Goal: Go to known website: Go to known website

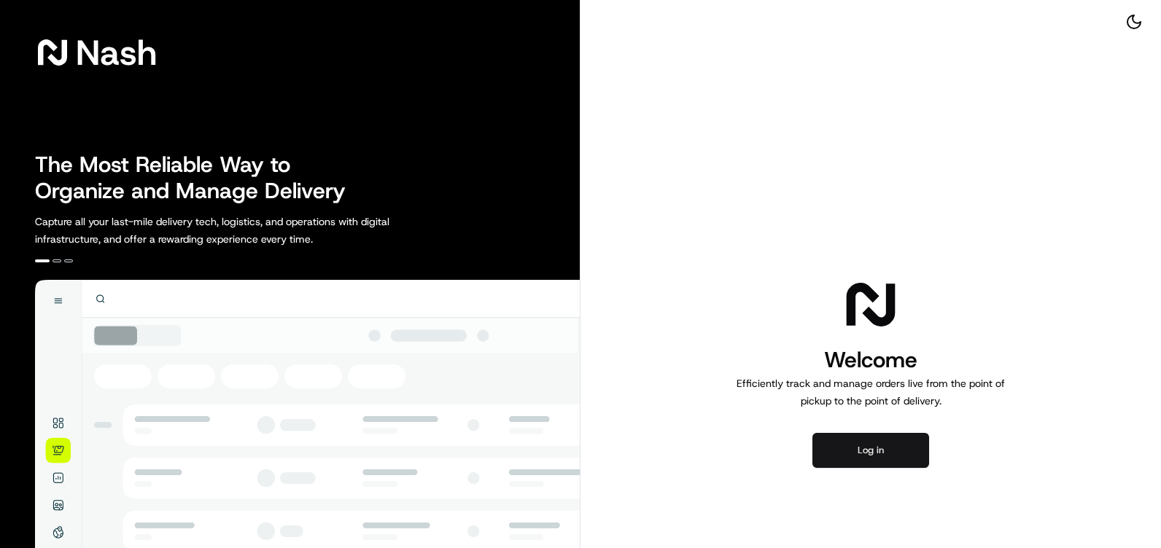
click at [857, 443] on button "Log in" at bounding box center [870, 450] width 117 height 35
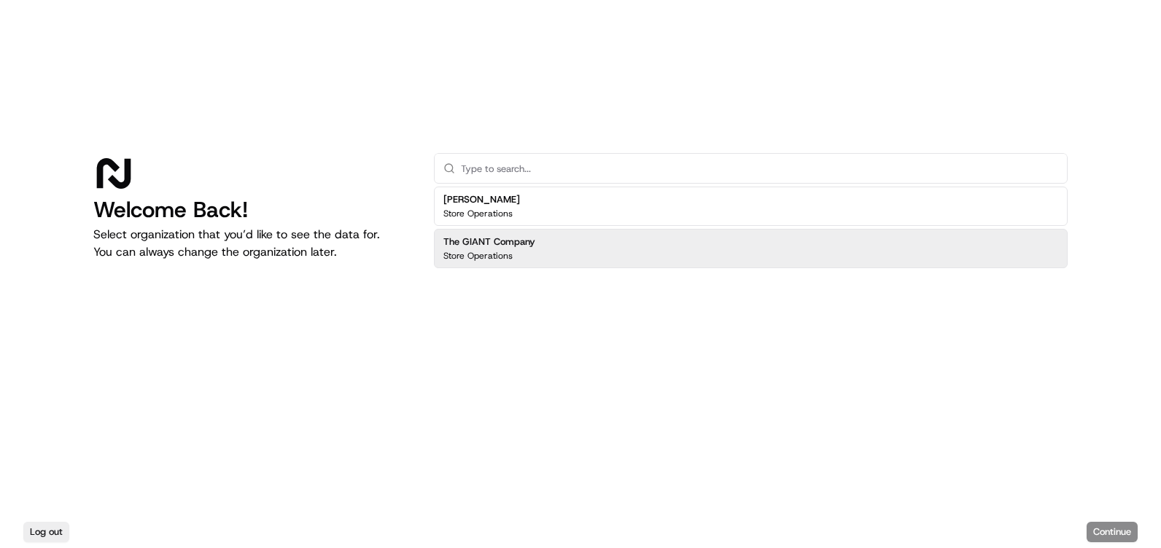
click at [642, 246] on div "The GIANT Company Store Operations" at bounding box center [751, 248] width 634 height 39
click at [1105, 539] on button "Continue" at bounding box center [1111, 532] width 51 height 20
